Goal: Transaction & Acquisition: Book appointment/travel/reservation

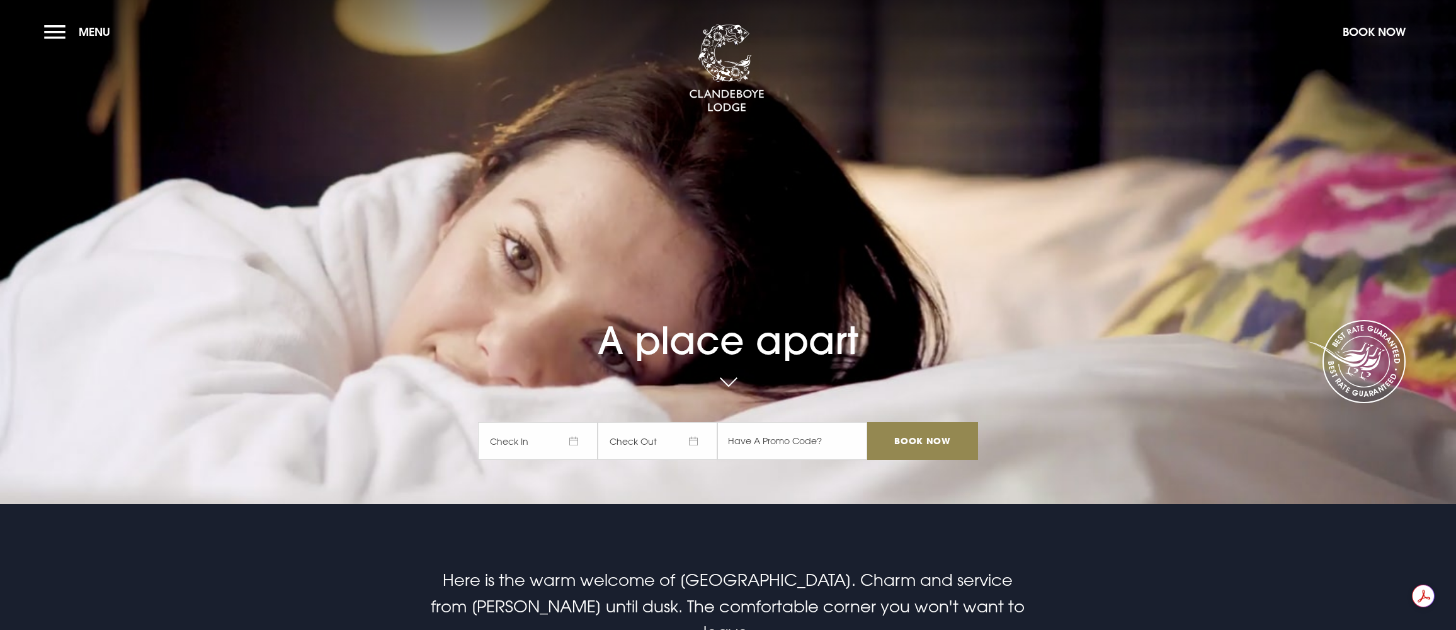
click at [559, 440] on span "Check In" at bounding box center [538, 441] width 120 height 38
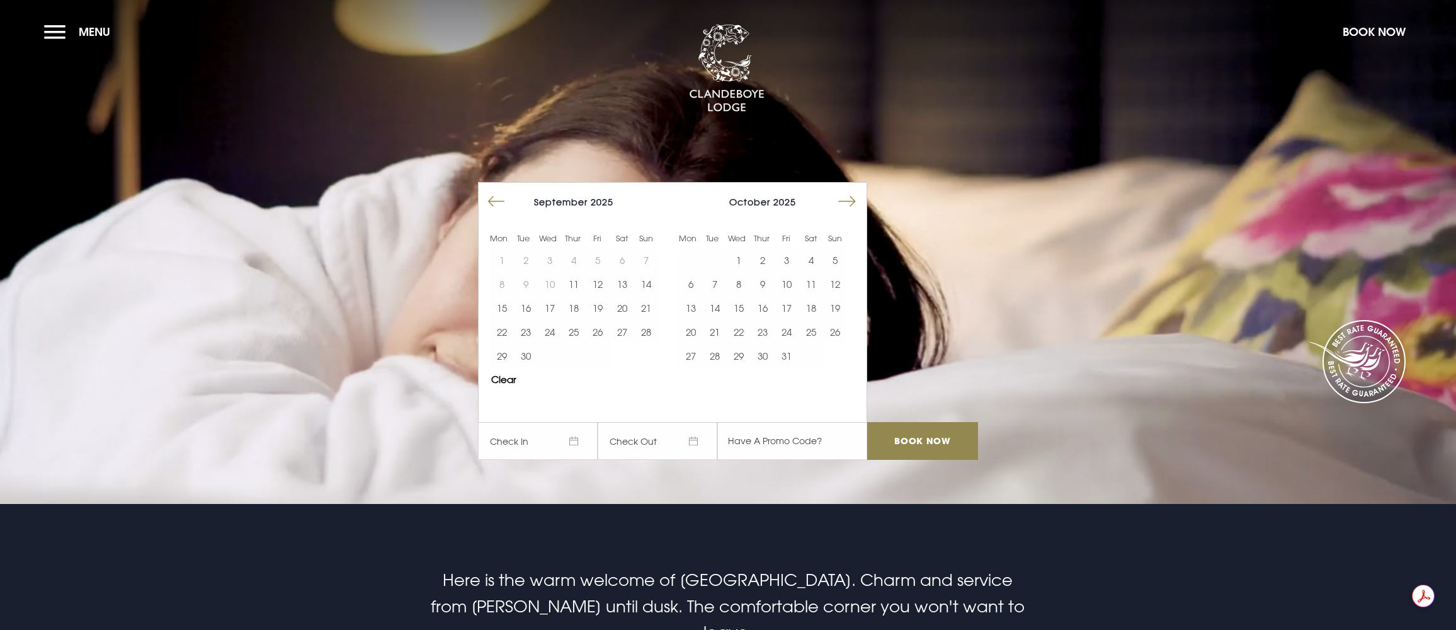
click at [854, 196] on button "Move forward to switch to the next month." at bounding box center [847, 202] width 24 height 24
click at [854, 195] on button "Move forward to switch to the next month." at bounding box center [847, 202] width 24 height 24
click at [847, 198] on button "Move forward to switch to the next month." at bounding box center [847, 202] width 24 height 24
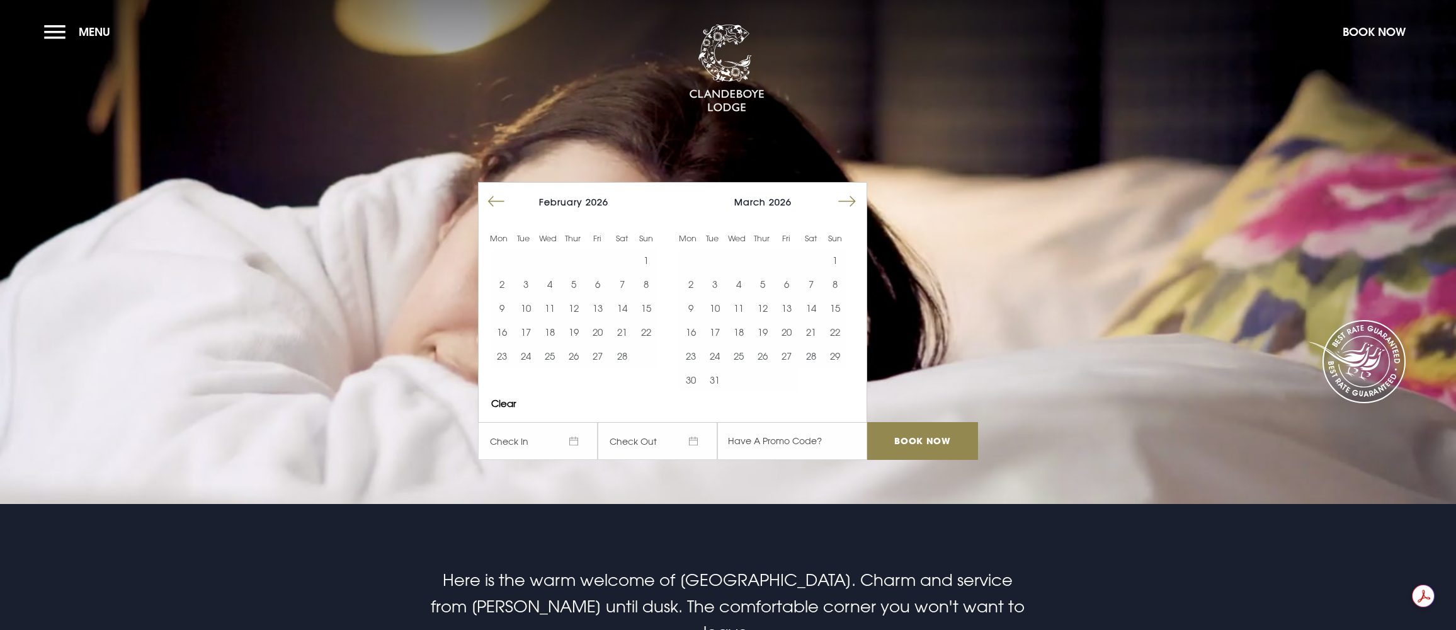
click at [847, 198] on button "Move forward to switch to the next month." at bounding box center [847, 202] width 24 height 24
click at [851, 198] on button "Move forward to switch to the next month." at bounding box center [847, 202] width 24 height 24
click at [851, 197] on button "Move forward to switch to the next month." at bounding box center [847, 202] width 24 height 24
click at [851, 198] on button "Move forward to switch to the next month." at bounding box center [847, 202] width 24 height 24
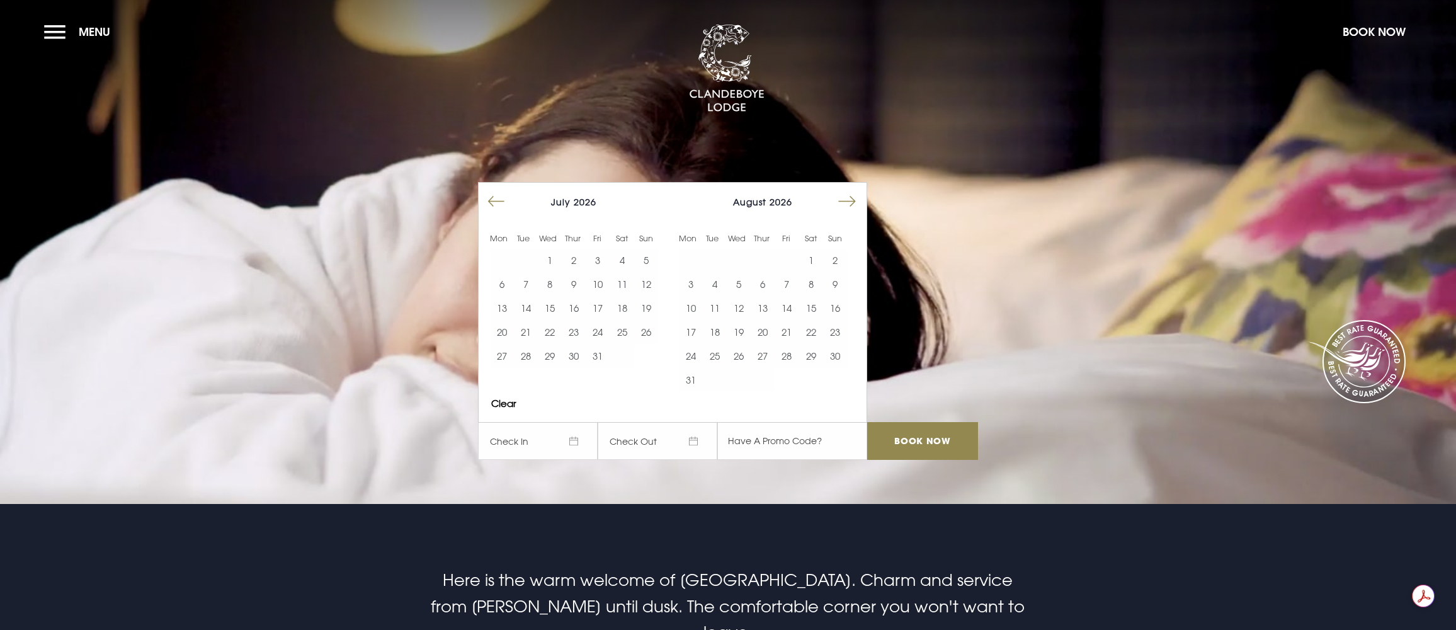
click at [851, 198] on button "Move forward to switch to the next month." at bounding box center [847, 202] width 24 height 24
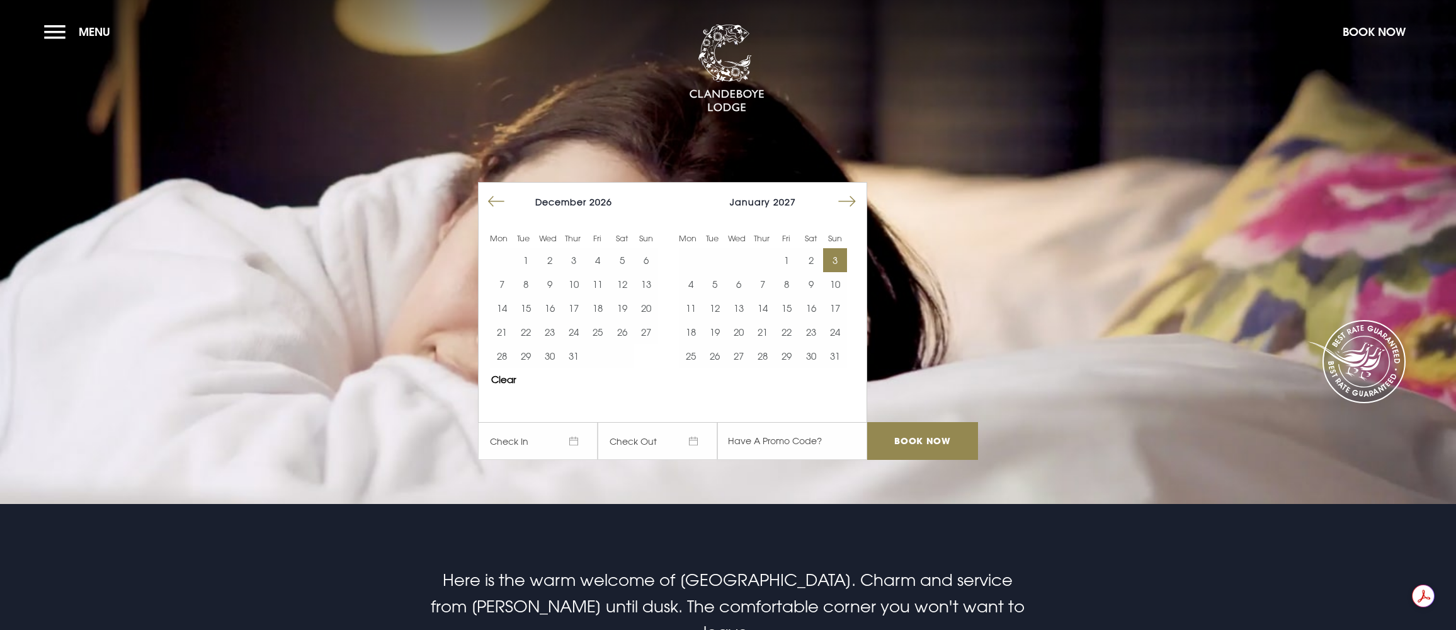
click at [839, 257] on button "3" at bounding box center [835, 260] width 24 height 24
click at [695, 282] on button "4" at bounding box center [691, 284] width 24 height 24
click at [929, 431] on input "Book Now" at bounding box center [922, 441] width 111 height 38
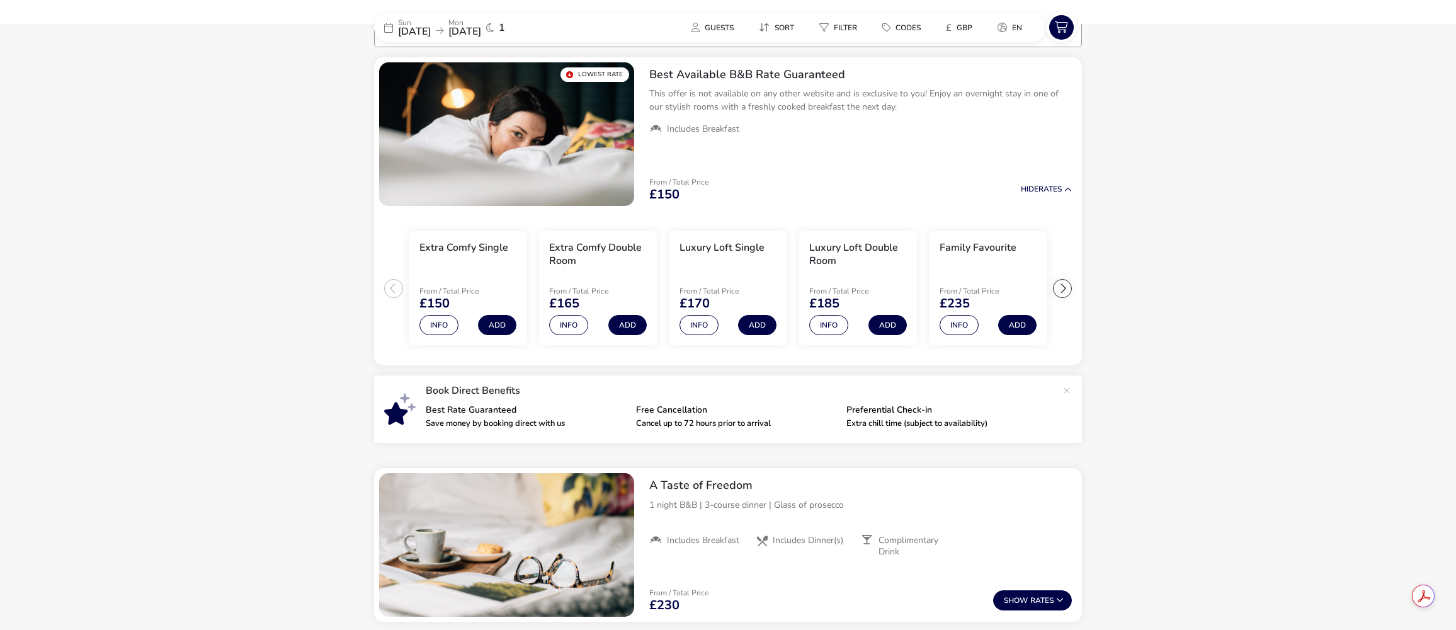
scroll to position [126, 0]
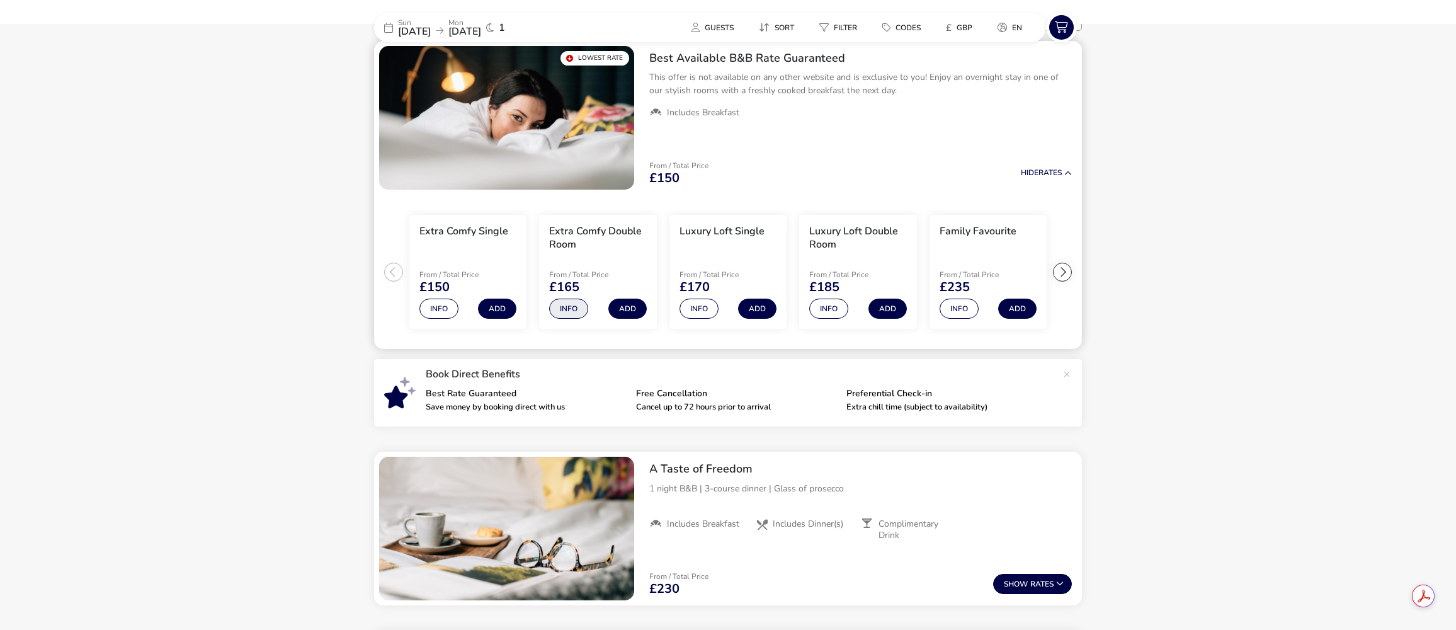
click at [575, 307] on button "Info" at bounding box center [568, 308] width 39 height 20
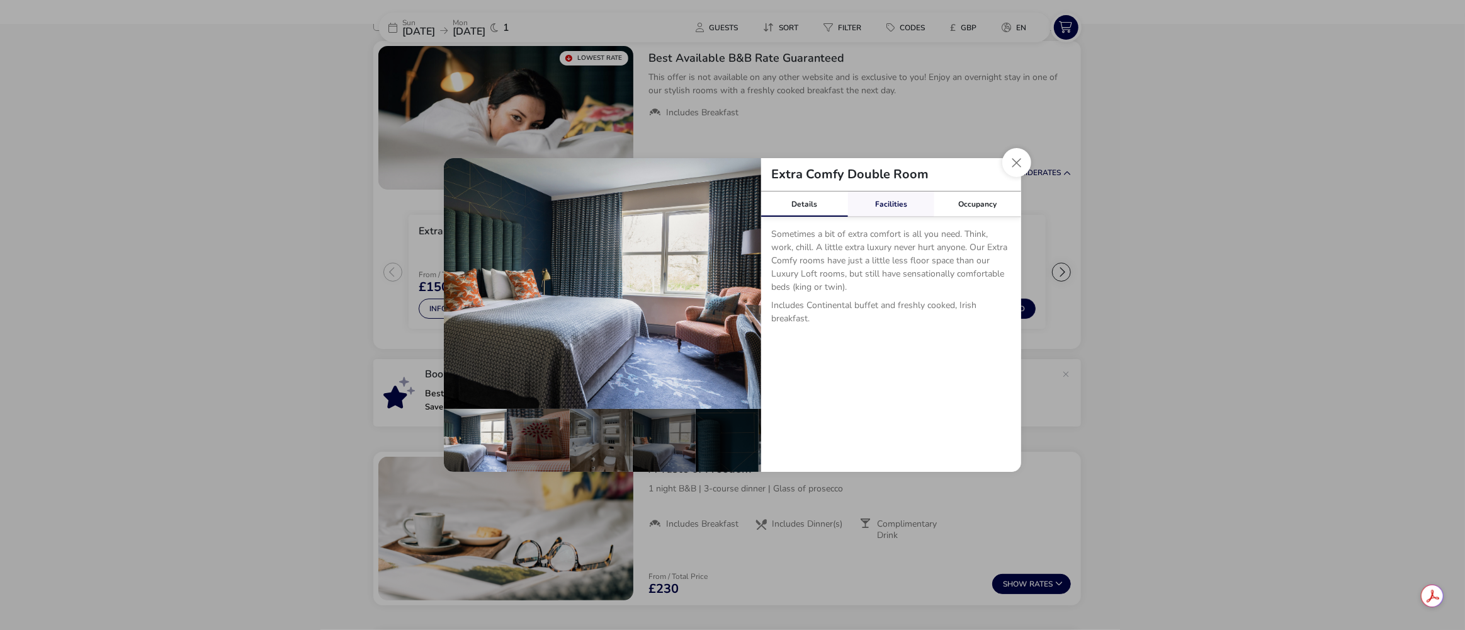
click at [881, 207] on link "Facilities" at bounding box center [891, 203] width 87 height 25
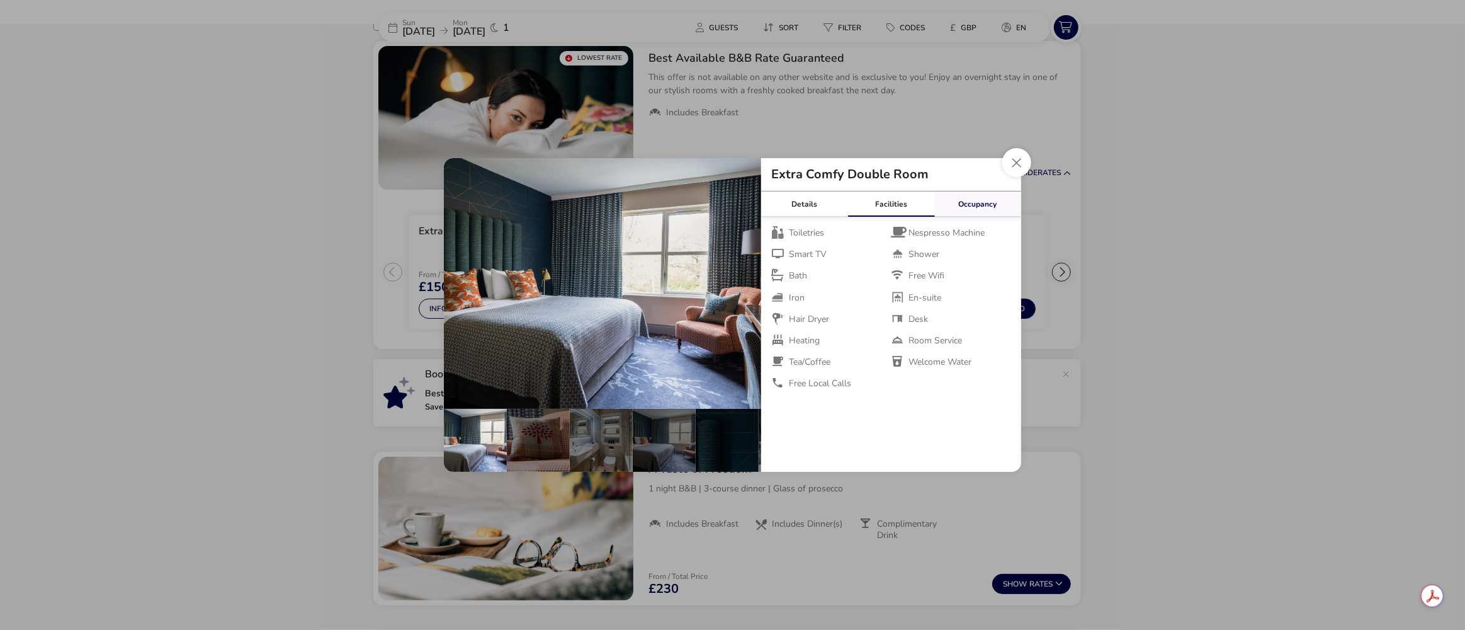
click at [991, 207] on link "Occupancy" at bounding box center [977, 203] width 87 height 25
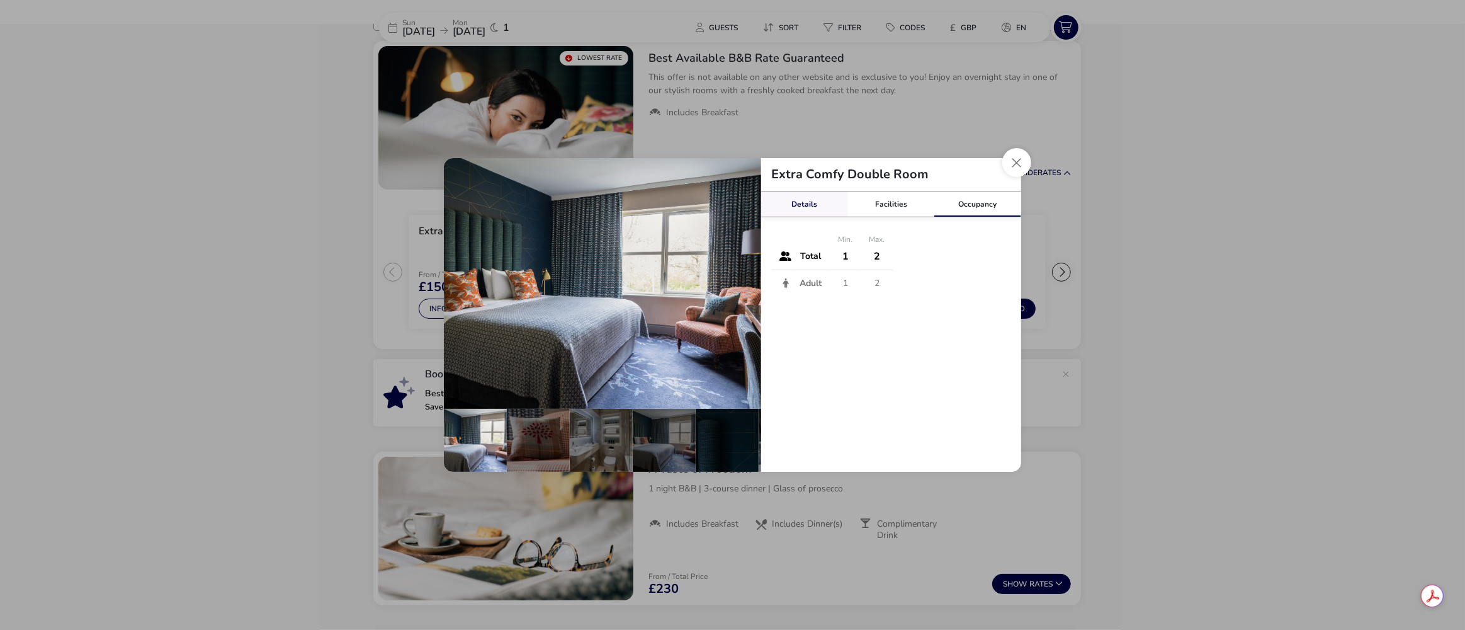
click at [795, 203] on link "Details" at bounding box center [804, 203] width 87 height 25
click at [1009, 169] on button "Close dialog" at bounding box center [1016, 162] width 29 height 29
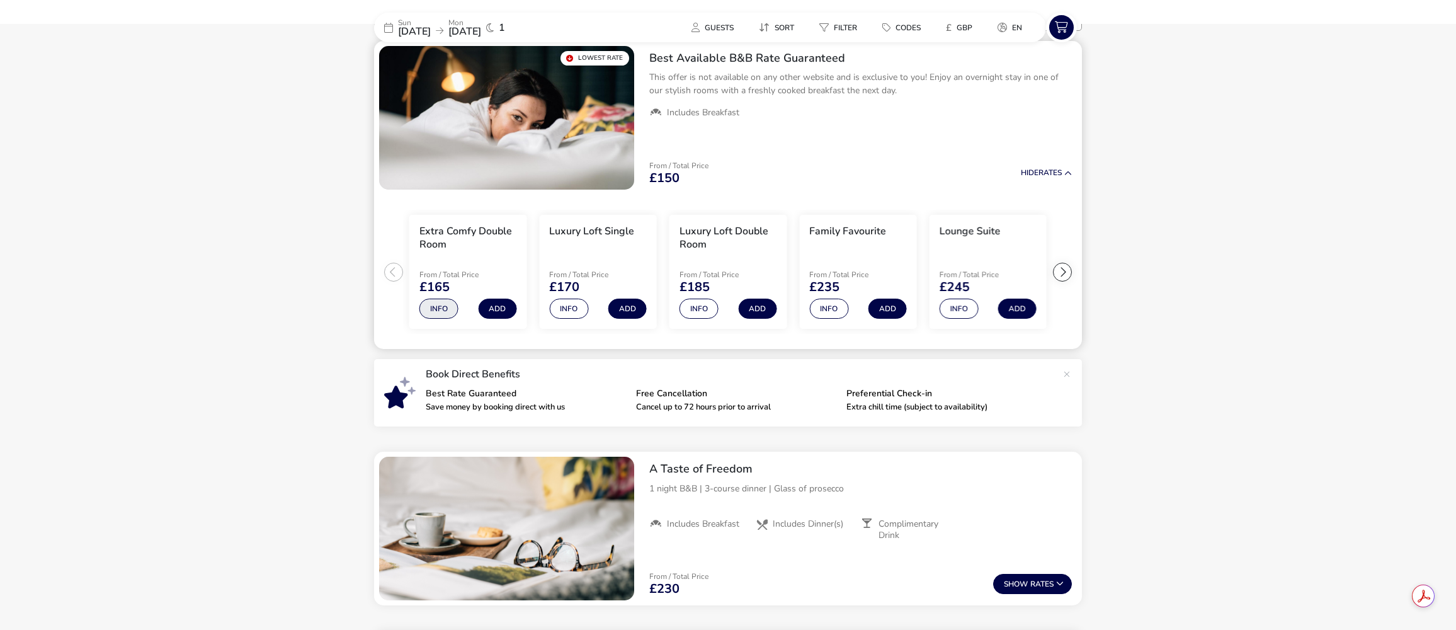
click at [444, 313] on button "Info" at bounding box center [438, 308] width 39 height 20
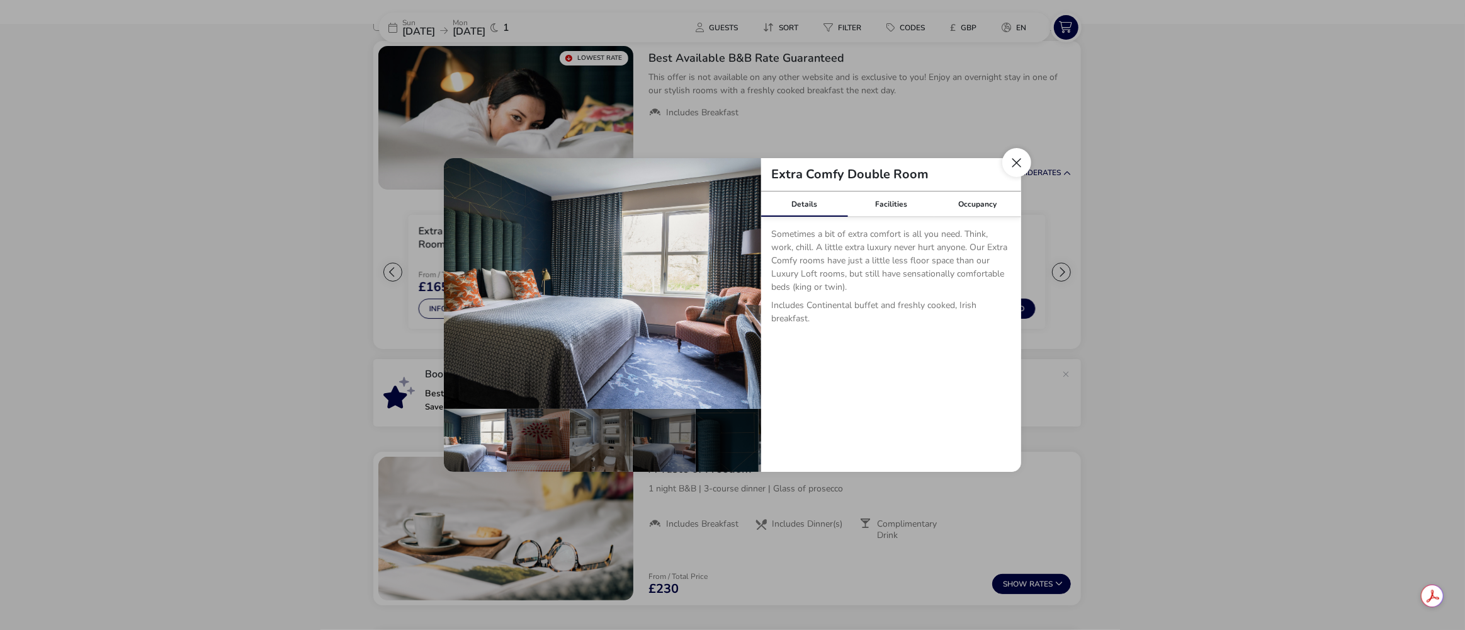
click at [1017, 163] on button "Close dialog" at bounding box center [1016, 162] width 29 height 29
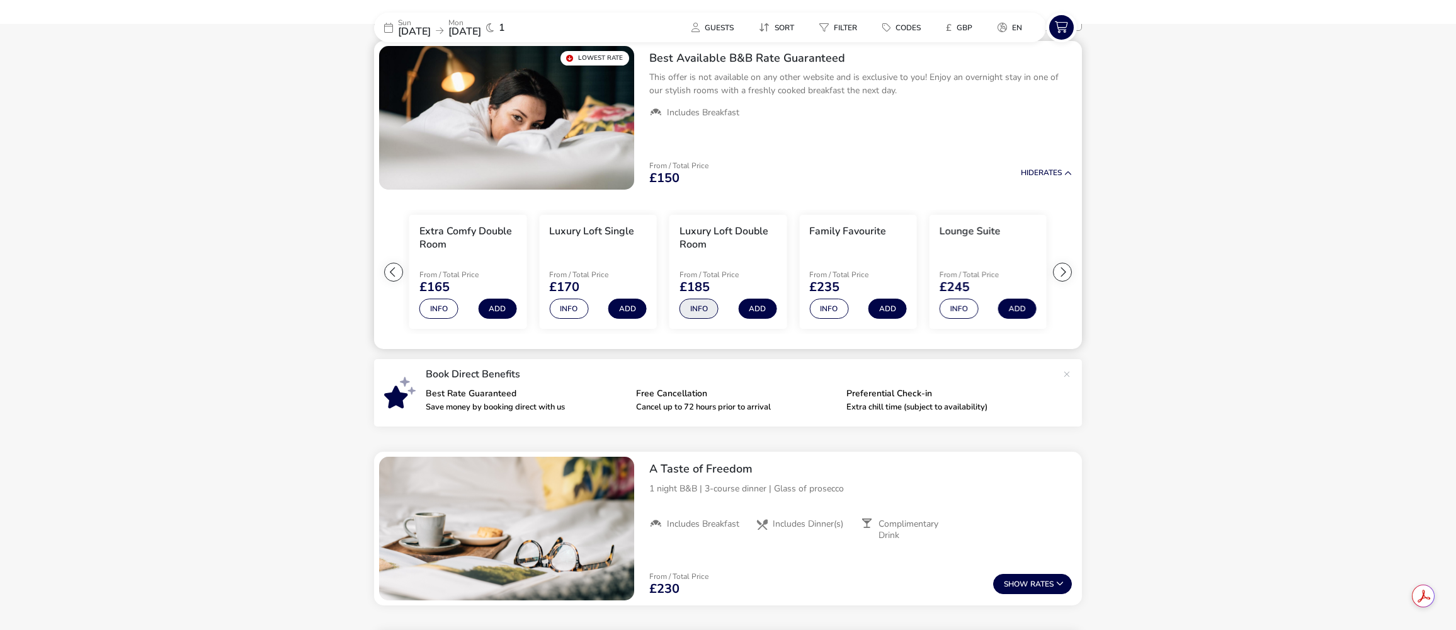
click at [691, 310] on button "Info" at bounding box center [698, 308] width 39 height 20
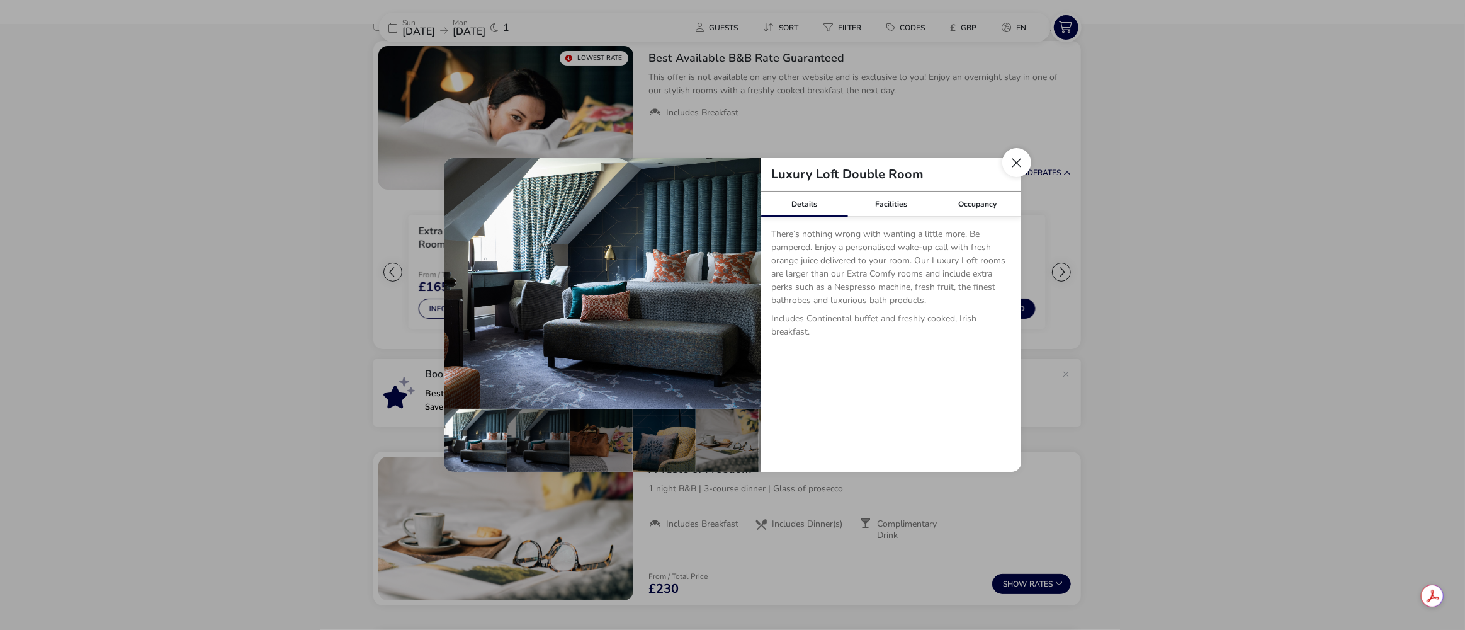
click at [1021, 168] on button "Close dialog" at bounding box center [1016, 162] width 29 height 29
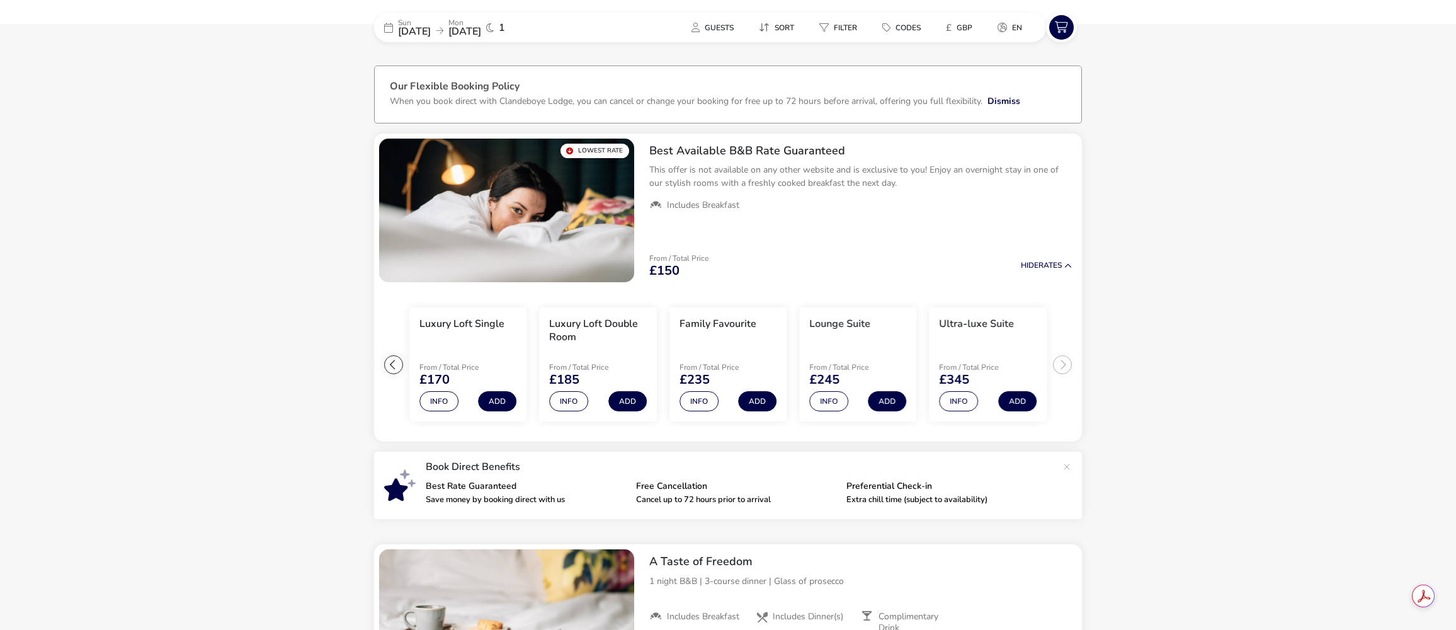
scroll to position [0, 0]
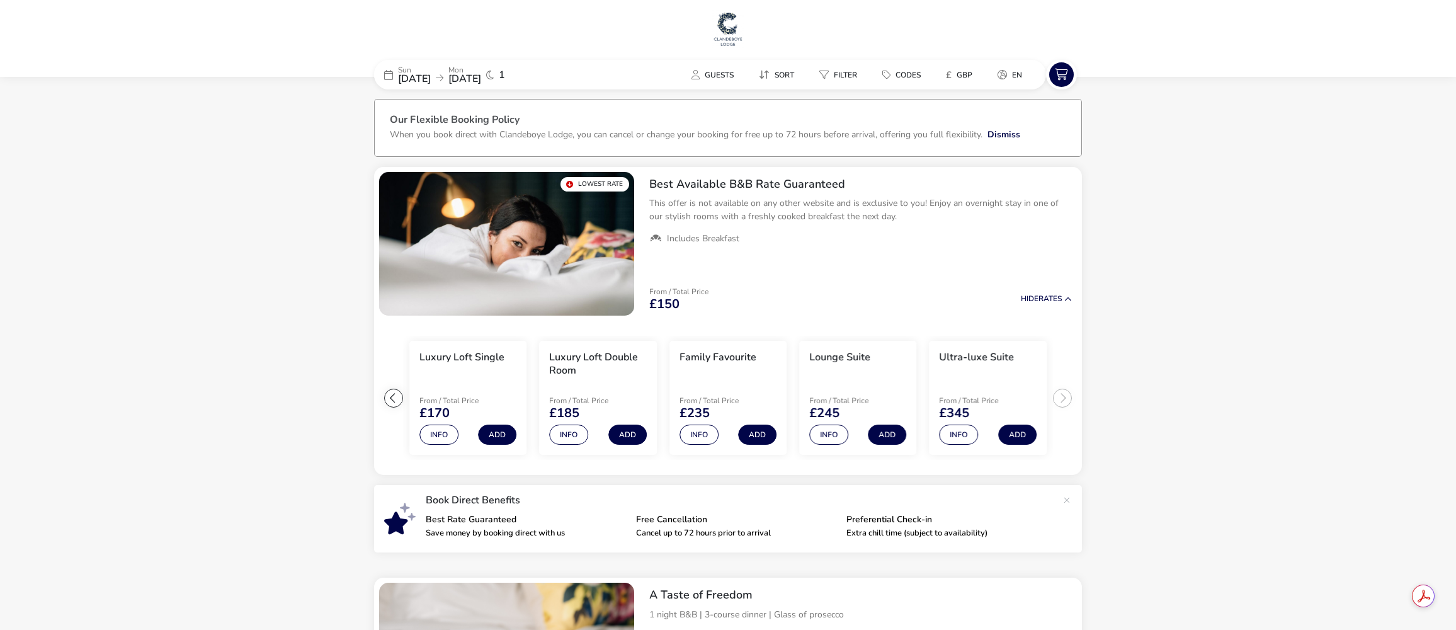
click at [730, 36] on img at bounding box center [727, 29] width 31 height 38
